Goal: Information Seeking & Learning: Learn about a topic

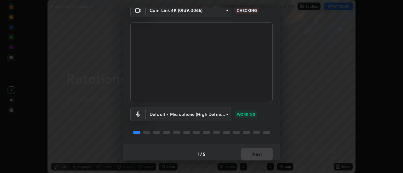
scroll to position [33, 0]
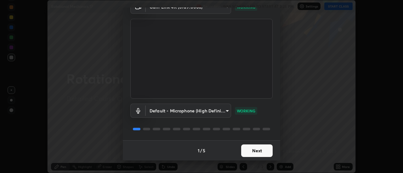
click at [257, 153] on button "Next" at bounding box center [256, 151] width 31 height 13
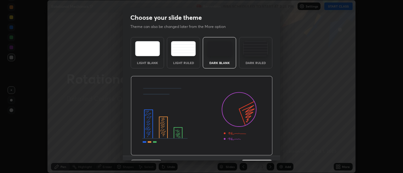
click at [251, 60] on div "Dark Ruled" at bounding box center [255, 52] width 33 height 31
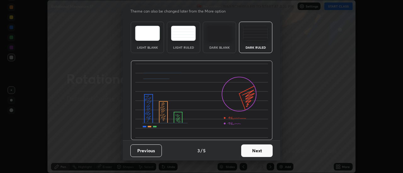
click at [253, 151] on button "Next" at bounding box center [256, 151] width 31 height 13
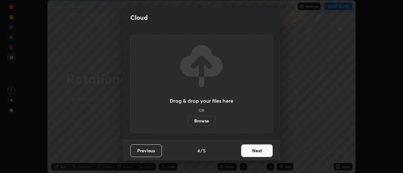
click at [256, 147] on button "Next" at bounding box center [256, 151] width 31 height 13
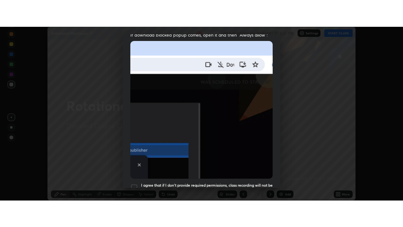
scroll to position [161, 0]
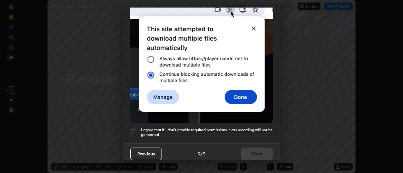
click at [221, 131] on h5 "I agree that if I don't provide required permissions, class recording will not …" at bounding box center [207, 133] width 132 height 10
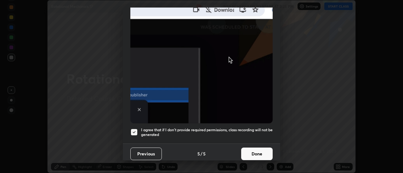
click at [247, 148] on button "Done" at bounding box center [256, 154] width 31 height 13
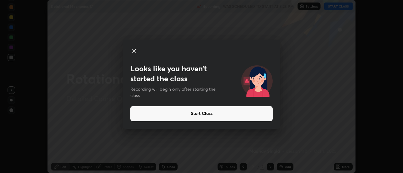
click at [236, 113] on button "Start Class" at bounding box center [201, 113] width 142 height 15
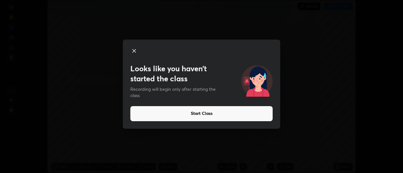
click at [215, 113] on button "Start Class" at bounding box center [201, 113] width 142 height 15
click at [214, 113] on button "Start Class" at bounding box center [201, 113] width 142 height 15
click at [199, 115] on button "Start Class" at bounding box center [201, 113] width 142 height 15
click at [136, 52] on icon at bounding box center [134, 50] width 3 height 3
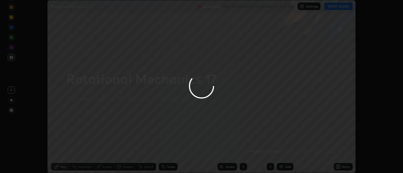
click at [340, 166] on div at bounding box center [201, 86] width 403 height 173
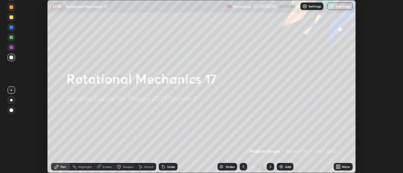
click at [339, 166] on icon at bounding box center [340, 166] width 2 height 2
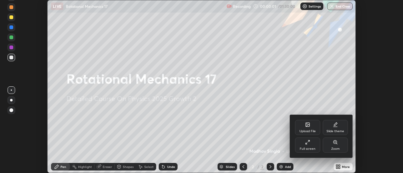
click at [313, 146] on div "Full screen" at bounding box center [307, 145] width 25 height 15
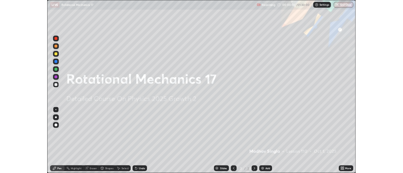
scroll to position [227, 403]
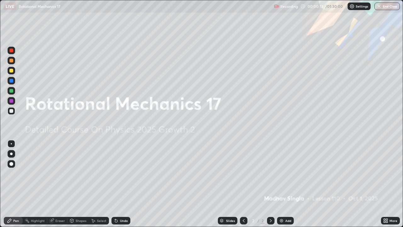
click at [11, 90] on div at bounding box center [11, 91] width 4 height 4
click at [280, 173] on img at bounding box center [281, 220] width 5 height 5
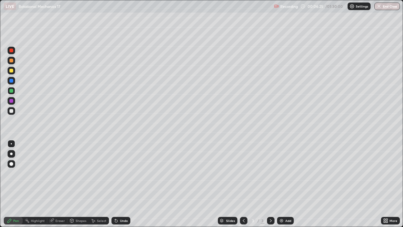
click at [11, 63] on div at bounding box center [12, 61] width 8 height 8
click at [78, 173] on div "Shapes" at bounding box center [81, 220] width 11 height 3
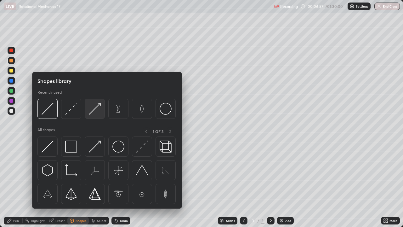
click at [93, 113] on img at bounding box center [95, 109] width 12 height 12
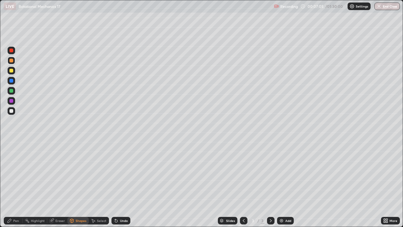
click at [13, 92] on div at bounding box center [11, 91] width 4 height 4
click at [118, 173] on div "Undo" at bounding box center [120, 221] width 19 height 8
click at [7, 173] on icon at bounding box center [9, 220] width 5 height 5
click at [79, 173] on div "Shapes" at bounding box center [81, 220] width 11 height 3
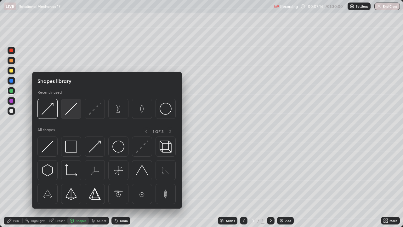
click at [71, 111] on img at bounding box center [71, 109] width 12 height 12
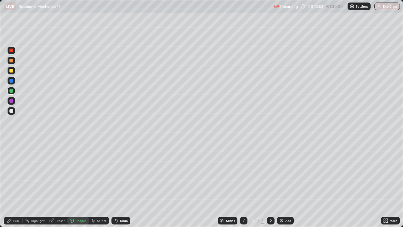
click at [283, 173] on img at bounding box center [281, 220] width 5 height 5
click at [11, 62] on div at bounding box center [11, 61] width 4 height 4
click at [6, 63] on div at bounding box center [11, 60] width 10 height 10
click at [14, 173] on div "Pen" at bounding box center [13, 221] width 19 height 8
click at [99, 173] on div "Select" at bounding box center [101, 220] width 9 height 3
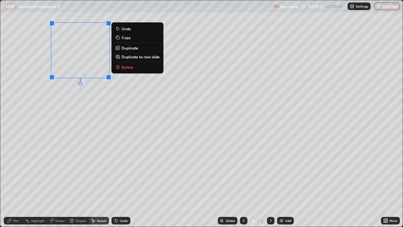
click at [127, 49] on p "Duplicate" at bounding box center [129, 47] width 17 height 5
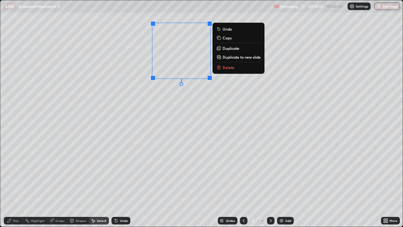
click at [228, 50] on p "Duplicate" at bounding box center [231, 48] width 17 height 5
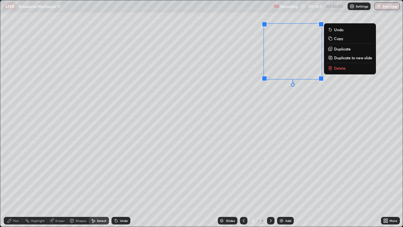
click at [337, 50] on p "Duplicate" at bounding box center [342, 48] width 17 height 5
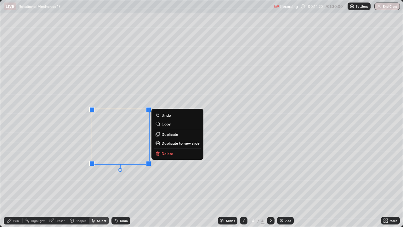
click at [173, 134] on p "Duplicate" at bounding box center [169, 134] width 17 height 5
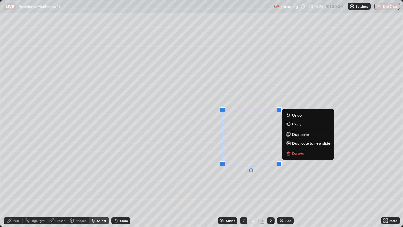
click at [8, 173] on icon at bounding box center [10, 220] width 4 height 4
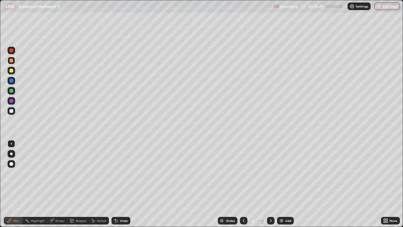
click at [12, 110] on div at bounding box center [11, 111] width 4 height 4
click at [9, 111] on div at bounding box center [11, 111] width 4 height 4
click at [98, 173] on div "Select" at bounding box center [101, 220] width 9 height 3
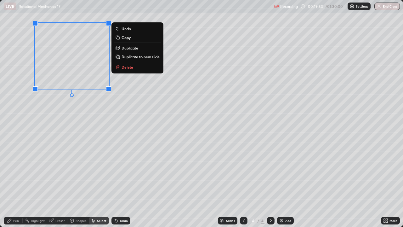
click at [115, 173] on icon at bounding box center [116, 220] width 3 height 3
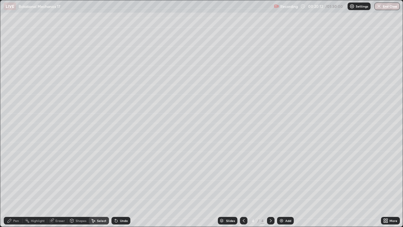
click at [19, 173] on div "Pen" at bounding box center [13, 221] width 19 height 8
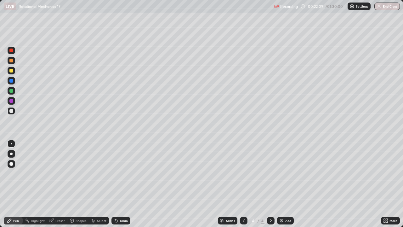
click at [278, 173] on div "Add" at bounding box center [285, 221] width 17 height 8
click at [80, 173] on div "Shapes" at bounding box center [77, 221] width 21 height 8
click at [17, 173] on div "Pen" at bounding box center [16, 220] width 6 height 3
click at [12, 68] on div at bounding box center [12, 71] width 8 height 8
click at [14, 61] on div at bounding box center [12, 61] width 8 height 8
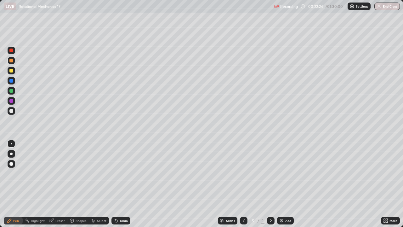
click at [99, 173] on div "Select" at bounding box center [101, 220] width 9 height 3
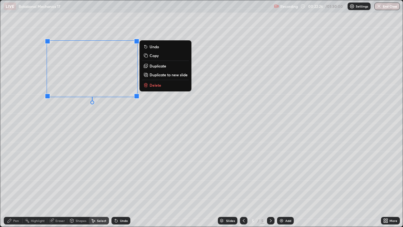
click at [155, 66] on p "Duplicate" at bounding box center [158, 65] width 17 height 5
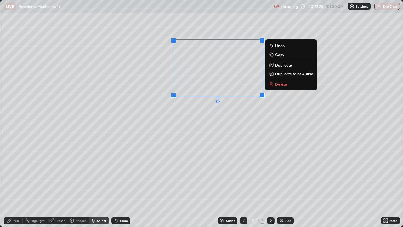
click at [278, 66] on p "Duplicate" at bounding box center [283, 64] width 17 height 5
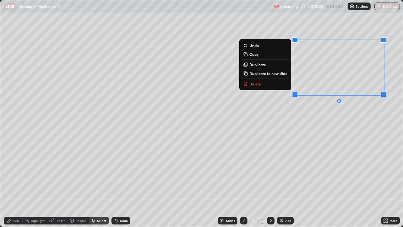
click at [261, 65] on p "Duplicate" at bounding box center [257, 64] width 17 height 5
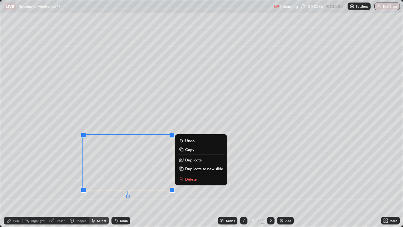
click at [188, 157] on button "Duplicate" at bounding box center [201, 160] width 47 height 8
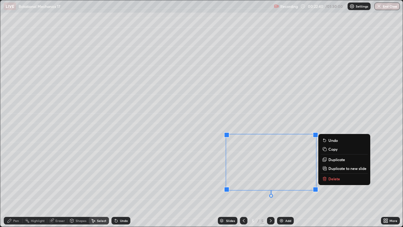
click at [52, 173] on div "0 ° Undo Copy Duplicate Duplicate to new slide Delete" at bounding box center [201, 113] width 402 height 226
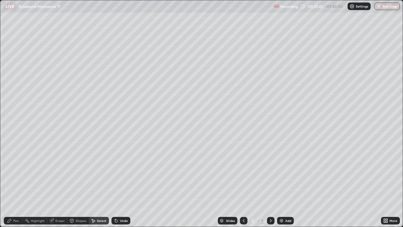
click at [13, 173] on div "Pen" at bounding box center [16, 220] width 6 height 3
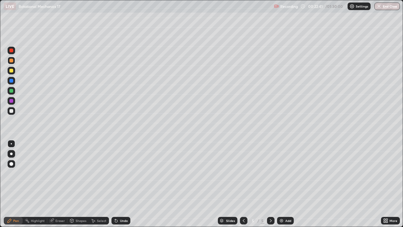
click at [9, 111] on div at bounding box center [11, 111] width 4 height 4
click at [100, 173] on div "Select" at bounding box center [101, 220] width 9 height 3
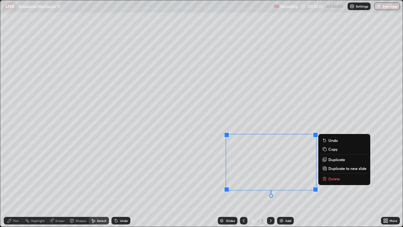
click at [331, 158] on p "Duplicate" at bounding box center [336, 159] width 17 height 5
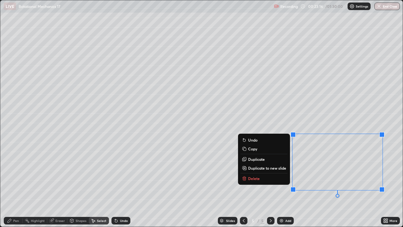
click at [14, 173] on div "Pen" at bounding box center [16, 220] width 6 height 3
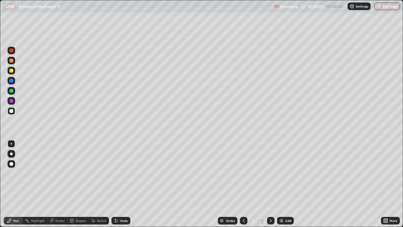
click at [120, 173] on div "Undo" at bounding box center [120, 221] width 19 height 8
click at [121, 173] on div "Undo" at bounding box center [124, 220] width 8 height 3
click at [12, 100] on div at bounding box center [11, 101] width 4 height 4
click at [95, 173] on div "Select" at bounding box center [99, 221] width 20 height 8
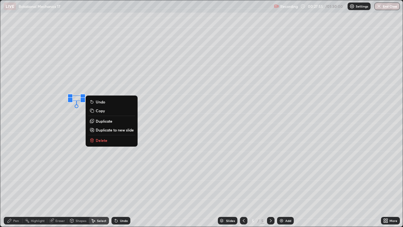
click at [104, 121] on p "Duplicate" at bounding box center [104, 120] width 17 height 5
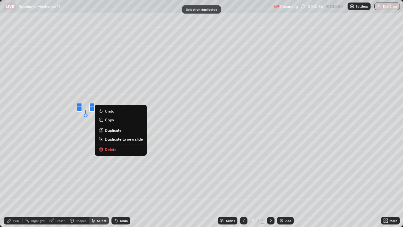
click at [110, 149] on p "Delete" at bounding box center [111, 149] width 12 height 5
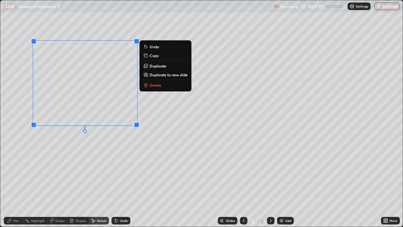
click at [38, 134] on div "0 ° Undo Copy Duplicate Duplicate to new slide Delete" at bounding box center [201, 113] width 402 height 226
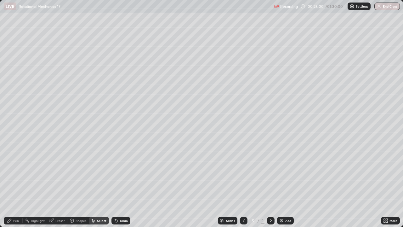
click at [62, 173] on div "Eraser" at bounding box center [59, 220] width 9 height 3
click at [13, 173] on icon at bounding box center [11, 198] width 3 height 3
click at [16, 173] on div "Pen" at bounding box center [16, 220] width 6 height 3
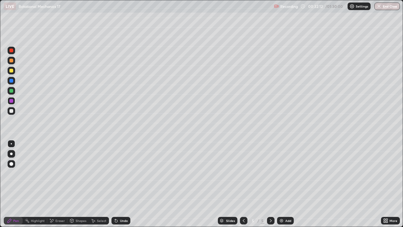
click at [283, 173] on img at bounding box center [281, 220] width 5 height 5
click at [13, 92] on div at bounding box center [11, 91] width 4 height 4
click at [11, 112] on div at bounding box center [11, 111] width 4 height 4
click at [115, 173] on icon at bounding box center [116, 220] width 3 height 3
click at [120, 173] on div "Undo" at bounding box center [124, 220] width 8 height 3
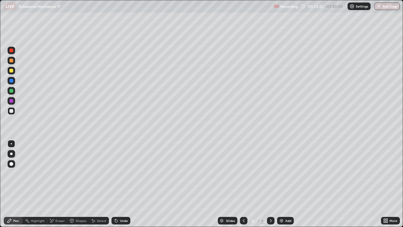
click at [11, 91] on div at bounding box center [11, 91] width 4 height 4
click at [120, 173] on div "Undo" at bounding box center [120, 221] width 19 height 8
click at [121, 173] on div "Undo" at bounding box center [124, 220] width 8 height 3
click at [12, 111] on div at bounding box center [11, 111] width 4 height 4
click at [121, 173] on div "Undo" at bounding box center [124, 220] width 8 height 3
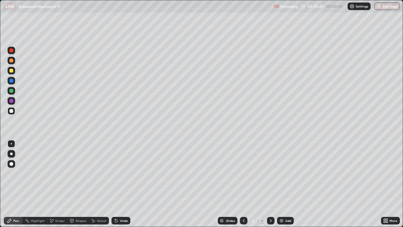
click at [121, 173] on div "Undo" at bounding box center [120, 221] width 19 height 8
click at [120, 173] on div "Undo" at bounding box center [120, 221] width 19 height 8
click at [54, 173] on div "Eraser" at bounding box center [57, 221] width 20 height 8
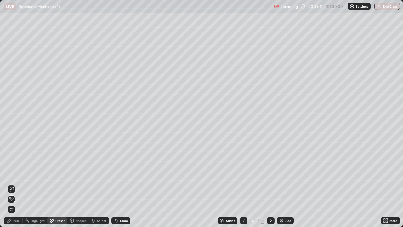
click at [17, 173] on div "Pen" at bounding box center [16, 220] width 6 height 3
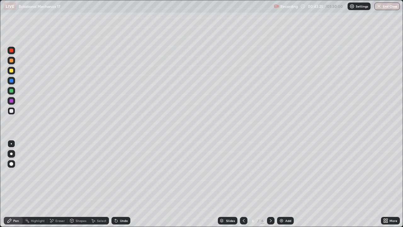
click at [283, 173] on img at bounding box center [281, 220] width 5 height 5
click at [10, 91] on div at bounding box center [11, 91] width 4 height 4
click at [118, 173] on div "Undo" at bounding box center [119, 220] width 21 height 13
click at [11, 111] on div at bounding box center [11, 111] width 4 height 4
click at [123, 173] on div "Undo" at bounding box center [124, 220] width 8 height 3
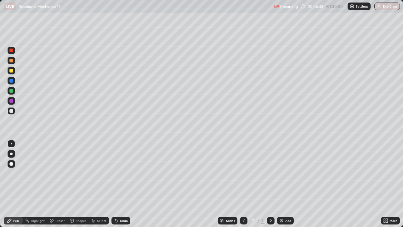
click at [122, 173] on div "Undo" at bounding box center [124, 220] width 8 height 3
click at [124, 173] on div "Undo" at bounding box center [124, 220] width 8 height 3
click at [126, 173] on div "Undo" at bounding box center [124, 220] width 8 height 3
click at [10, 71] on div at bounding box center [11, 71] width 4 height 4
click at [11, 114] on div at bounding box center [12, 111] width 8 height 8
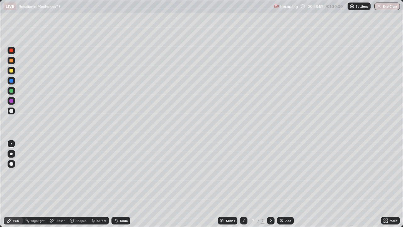
click at [120, 173] on div "Undo" at bounding box center [124, 220] width 8 height 3
click at [119, 173] on div "Undo" at bounding box center [120, 221] width 19 height 8
click at [115, 173] on icon at bounding box center [116, 220] width 3 height 3
click at [117, 173] on div "Undo" at bounding box center [120, 221] width 19 height 8
click at [386, 173] on icon at bounding box center [387, 222] width 2 height 2
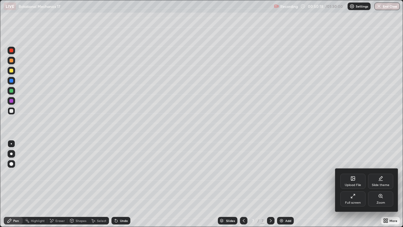
click at [354, 173] on icon at bounding box center [352, 195] width 5 height 5
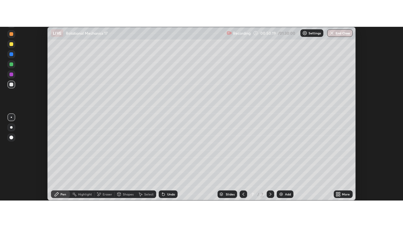
scroll to position [31303, 31073]
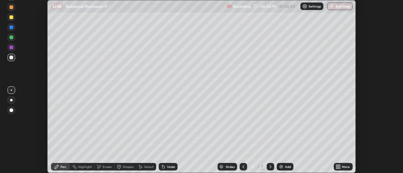
click at [342, 166] on div "More" at bounding box center [346, 167] width 8 height 3
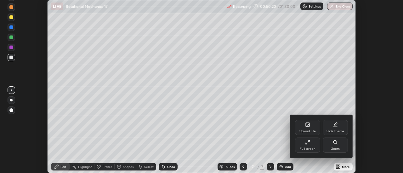
click at [311, 148] on div "Full screen" at bounding box center [308, 149] width 16 height 3
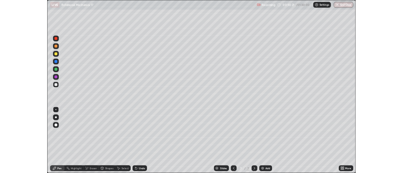
scroll to position [227, 403]
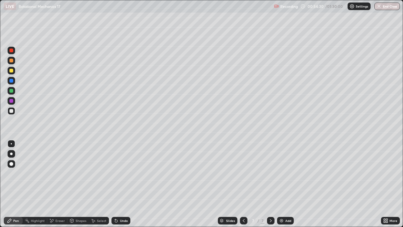
click at [285, 173] on div "Add" at bounding box center [285, 221] width 17 height 8
click at [75, 173] on div "Shapes" at bounding box center [77, 221] width 21 height 8
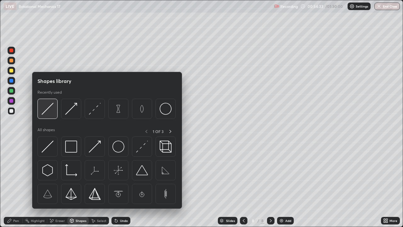
click at [53, 108] on img at bounding box center [48, 109] width 12 height 12
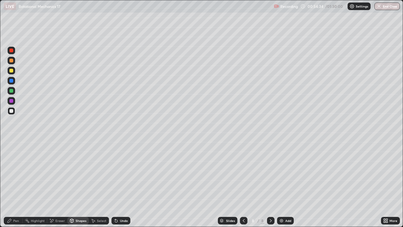
click at [12, 71] on div at bounding box center [11, 71] width 4 height 4
click at [15, 173] on div "Pen" at bounding box center [13, 221] width 19 height 8
click at [13, 90] on div at bounding box center [11, 91] width 4 height 4
click at [11, 111] on div at bounding box center [11, 111] width 4 height 4
click at [121, 173] on div "Undo" at bounding box center [120, 221] width 19 height 8
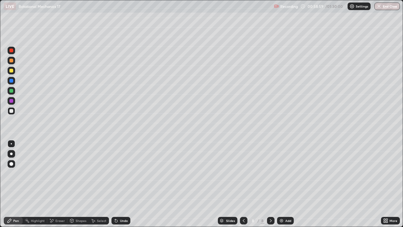
click at [121, 173] on div "Undo" at bounding box center [124, 220] width 8 height 3
click at [121, 173] on div "Undo" at bounding box center [120, 221] width 19 height 8
click at [122, 173] on div "Undo" at bounding box center [124, 220] width 8 height 3
click at [123, 173] on div "Undo" at bounding box center [124, 220] width 8 height 3
click at [122, 173] on div "Undo" at bounding box center [124, 220] width 8 height 3
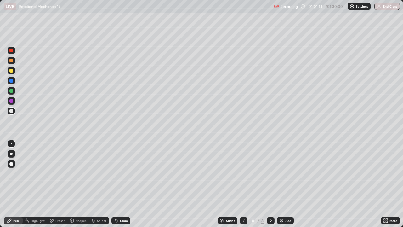
click at [82, 173] on div "Shapes" at bounding box center [77, 221] width 21 height 8
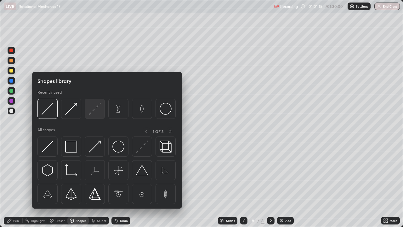
click at [93, 111] on img at bounding box center [95, 109] width 12 height 12
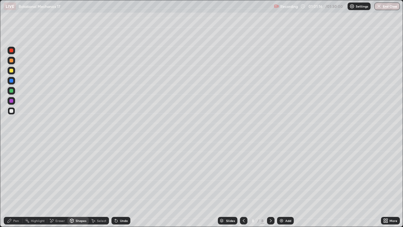
click at [12, 91] on div at bounding box center [11, 91] width 4 height 4
click at [17, 173] on div "Pen" at bounding box center [13, 221] width 19 height 8
click at [120, 173] on div "Undo" at bounding box center [120, 221] width 19 height 8
click at [11, 113] on div at bounding box center [12, 111] width 8 height 8
click at [117, 173] on icon at bounding box center [116, 220] width 5 height 5
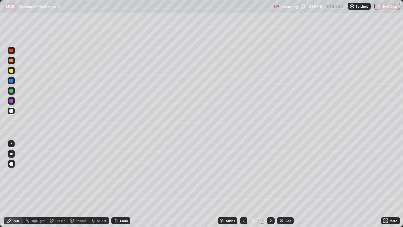
click at [115, 173] on icon at bounding box center [116, 220] width 3 height 3
click at [121, 173] on div "Undo" at bounding box center [124, 220] width 8 height 3
click at [120, 173] on div "Undo" at bounding box center [124, 220] width 8 height 3
click at [121, 173] on div "Undo" at bounding box center [120, 221] width 19 height 8
click at [285, 173] on div "Add" at bounding box center [288, 220] width 6 height 3
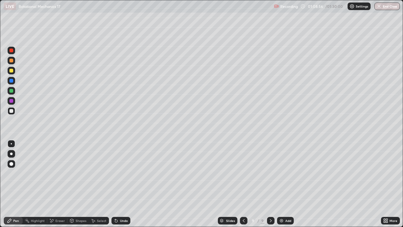
click at [12, 92] on div at bounding box center [11, 91] width 4 height 4
click at [117, 173] on div "Undo" at bounding box center [120, 221] width 19 height 8
click at [121, 173] on div "Undo" at bounding box center [124, 220] width 8 height 3
click at [14, 112] on div at bounding box center [12, 111] width 8 height 8
click at [383, 7] on button "End Class" at bounding box center [386, 7] width 25 height 8
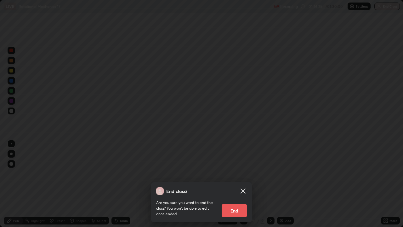
click at [234, 173] on button "End" at bounding box center [234, 210] width 25 height 13
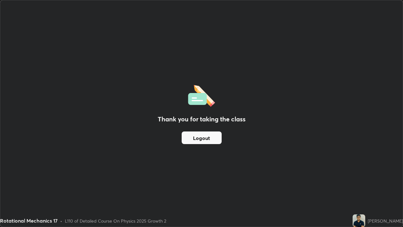
click at [198, 138] on button "Logout" at bounding box center [202, 137] width 40 height 13
click at [200, 138] on button "Logout" at bounding box center [202, 137] width 40 height 13
click at [206, 137] on button "Logout" at bounding box center [202, 137] width 40 height 13
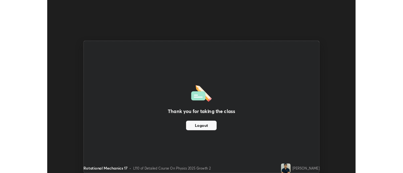
scroll to position [31303, 31073]
